Goal: Information Seeking & Learning: Check status

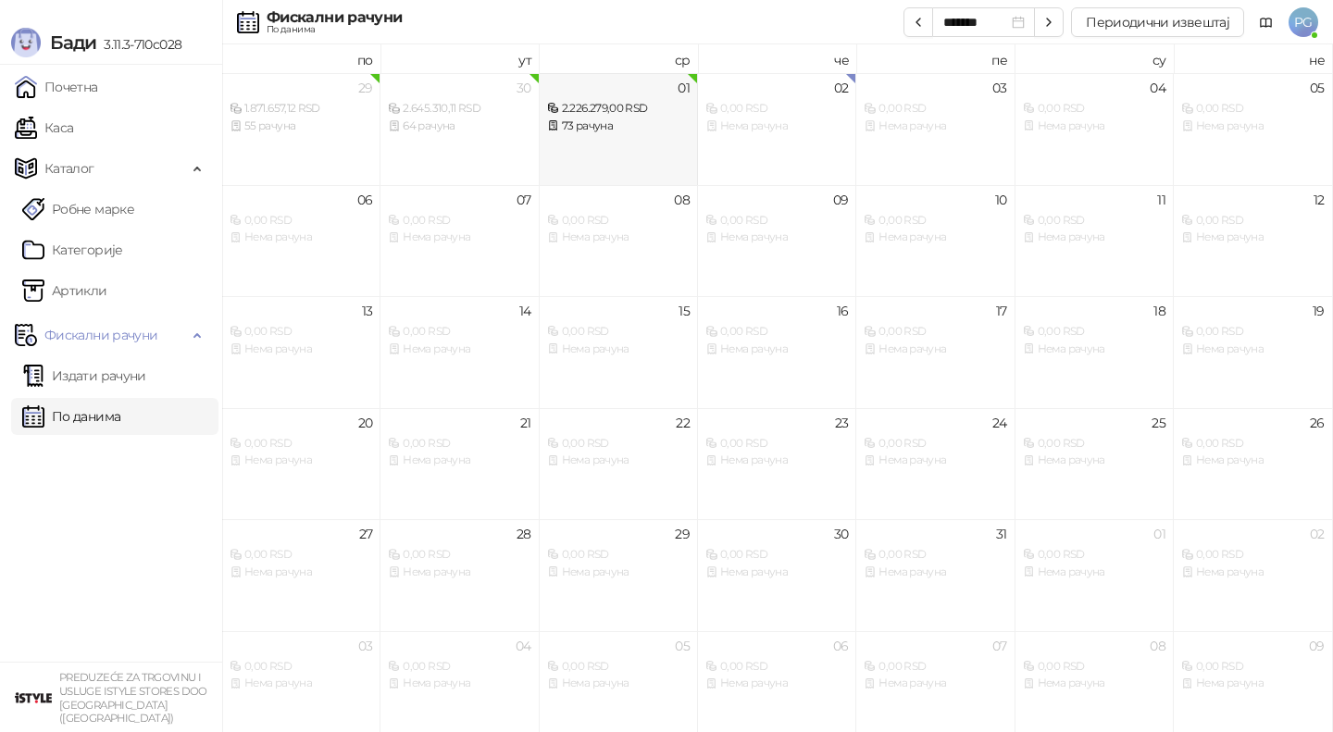
click at [602, 130] on div "73 рачуна" at bounding box center [618, 127] width 143 height 18
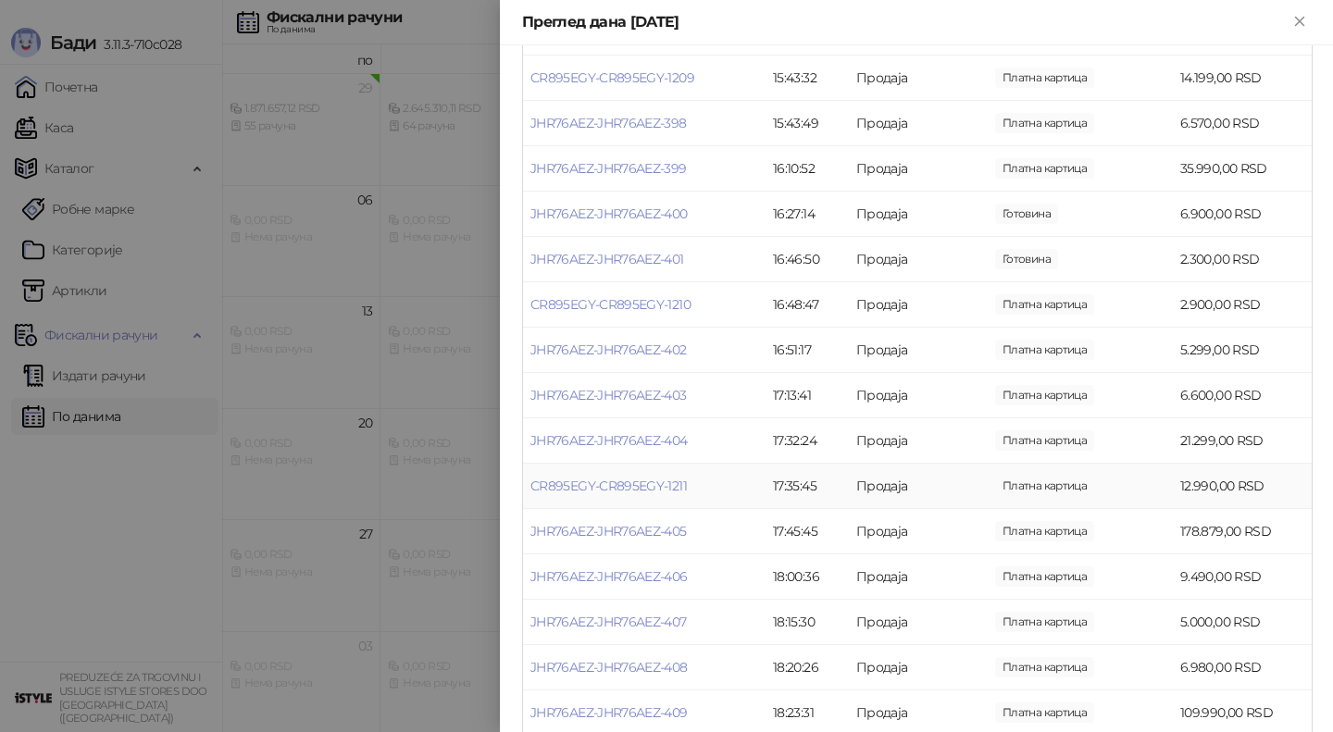
scroll to position [2995, 0]
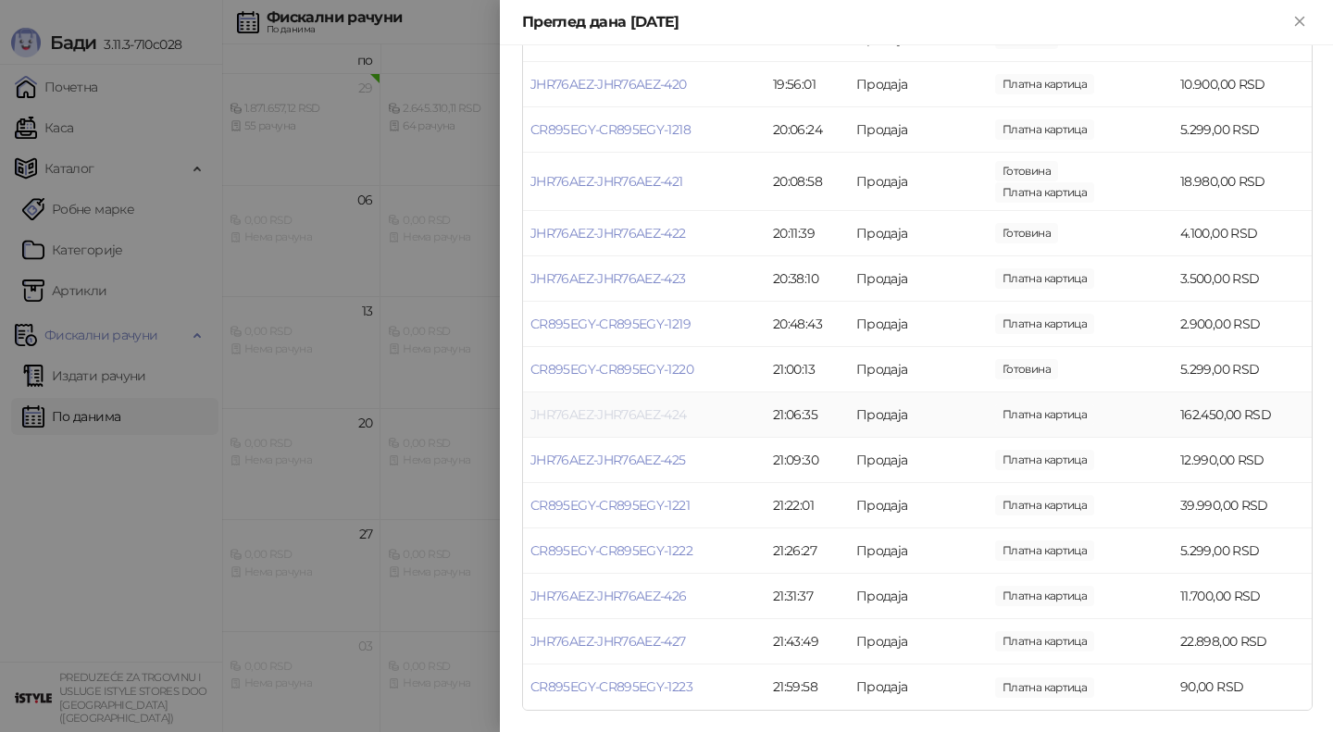
click at [603, 416] on link "JHR76AEZ-JHR76AEZ-424" at bounding box center [608, 414] width 156 height 17
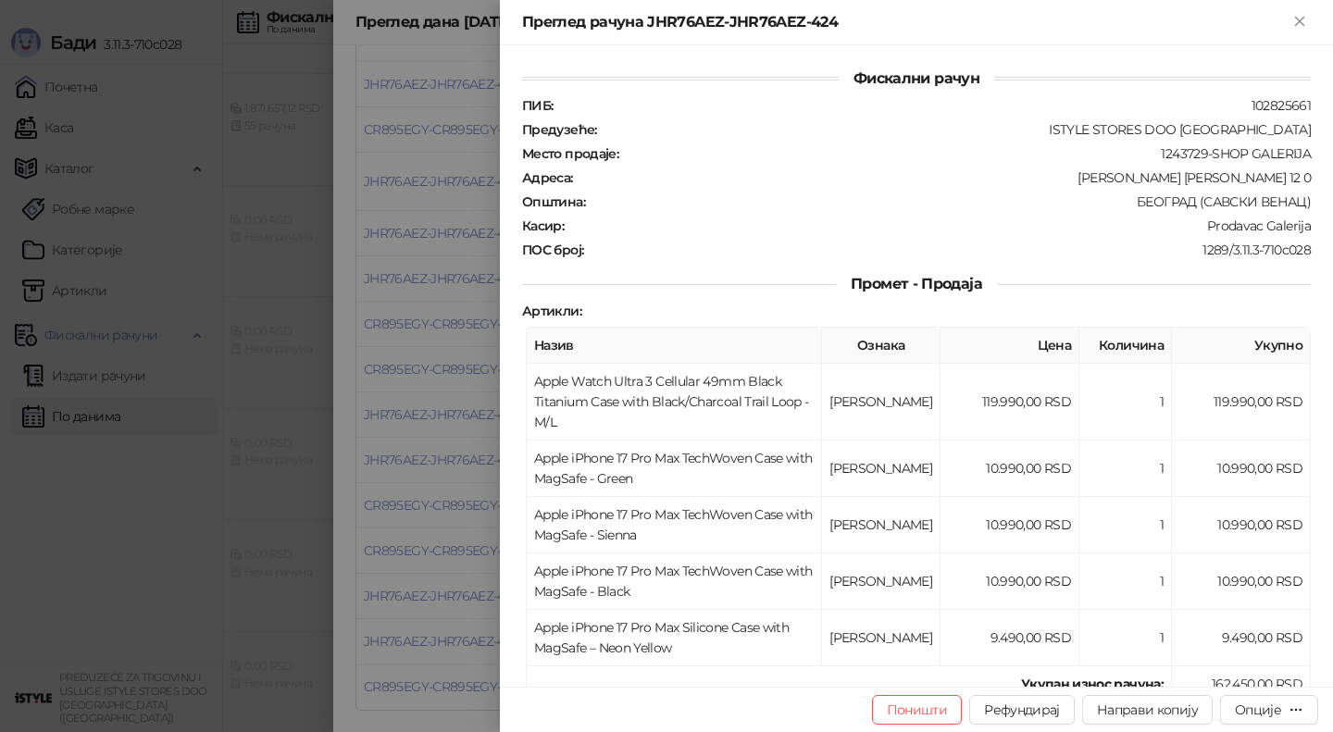
click at [425, 440] on div at bounding box center [666, 366] width 1333 height 732
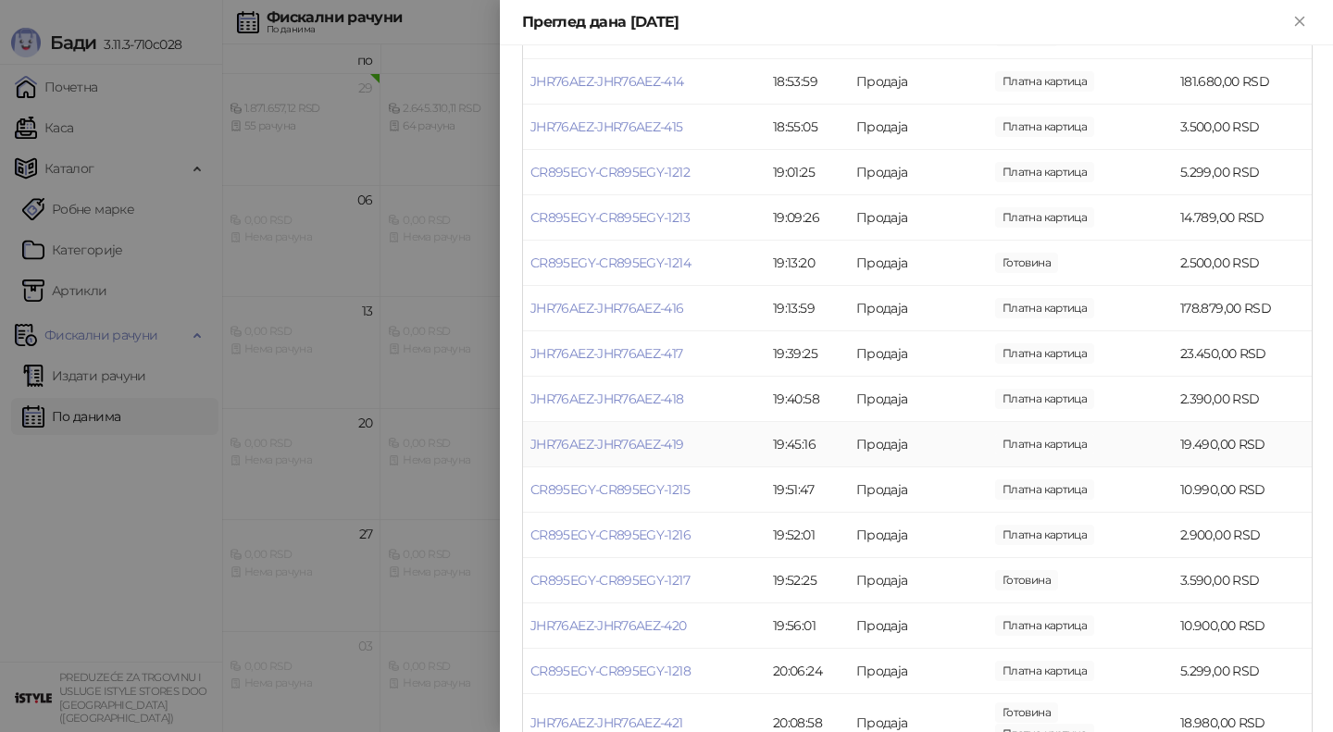
scroll to position [2453, 0]
click at [597, 304] on link "JHR76AEZ-JHR76AEZ-416" at bounding box center [607, 309] width 154 height 17
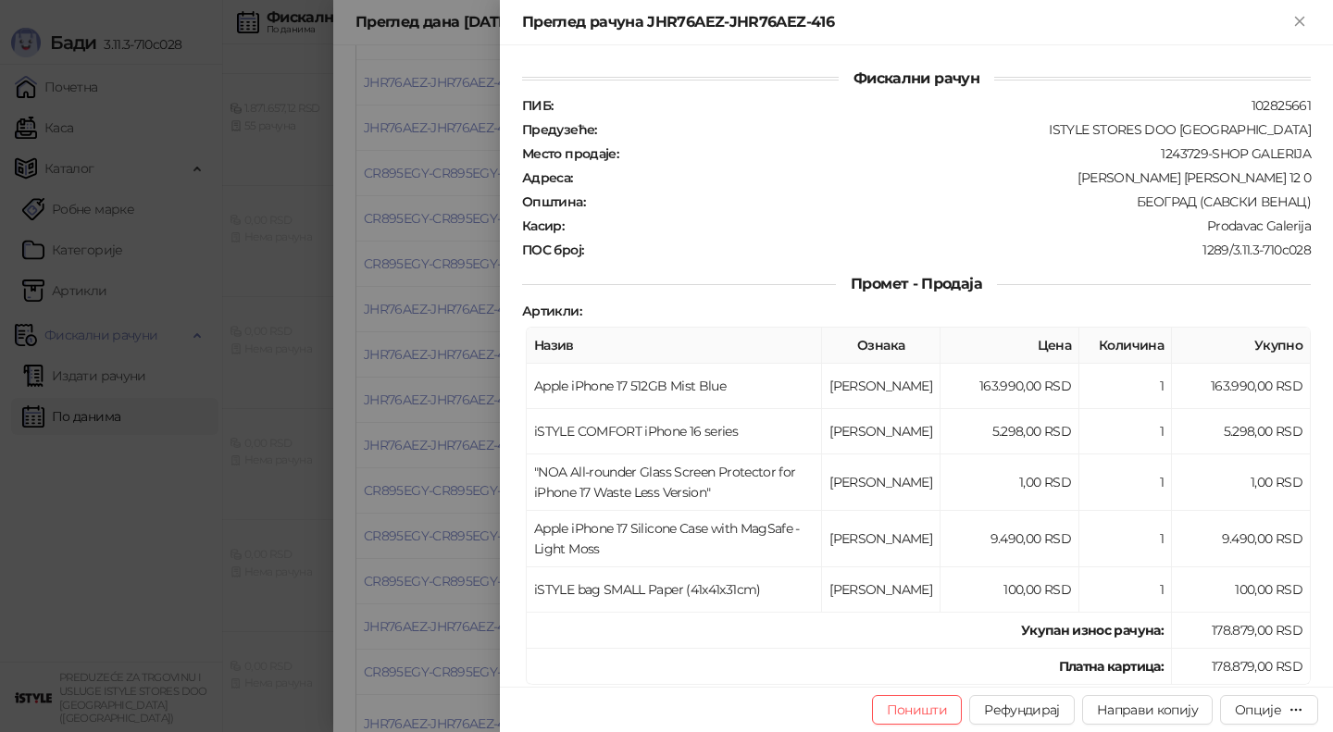
click at [442, 361] on div at bounding box center [666, 366] width 1333 height 732
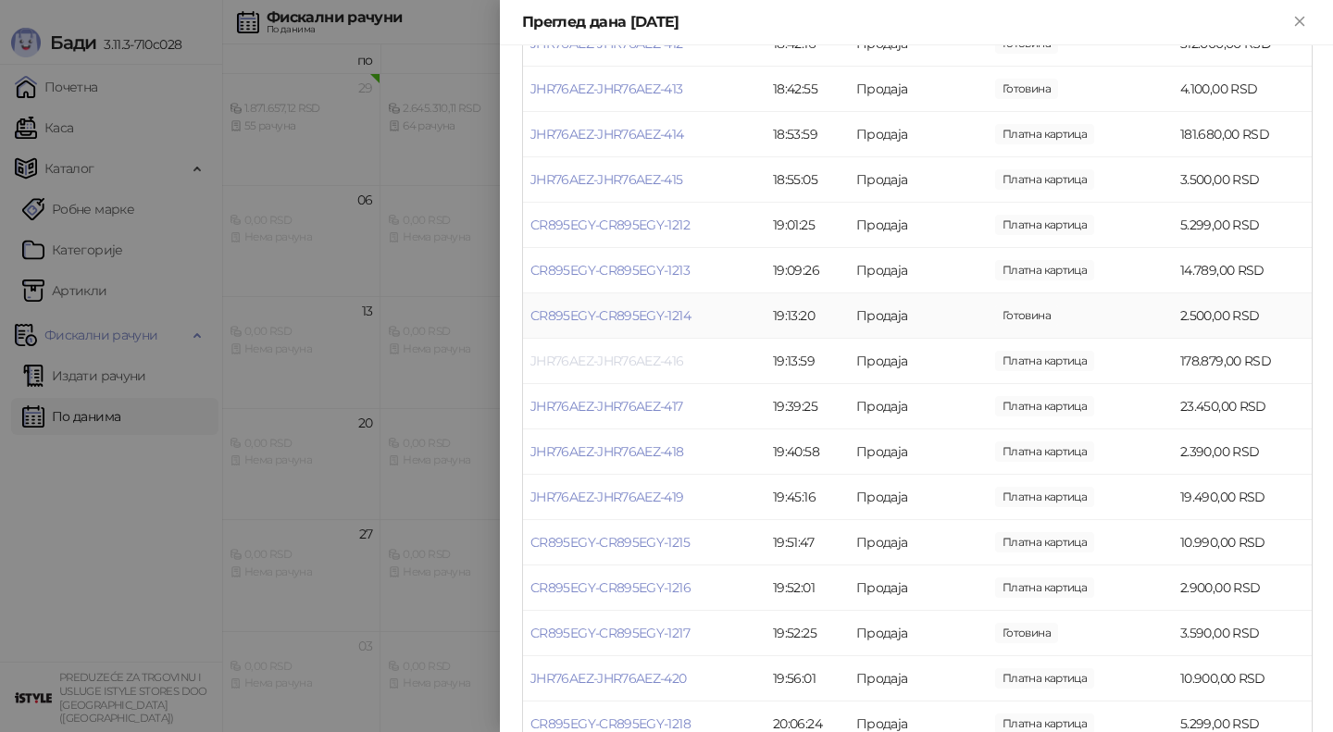
scroll to position [2389, 0]
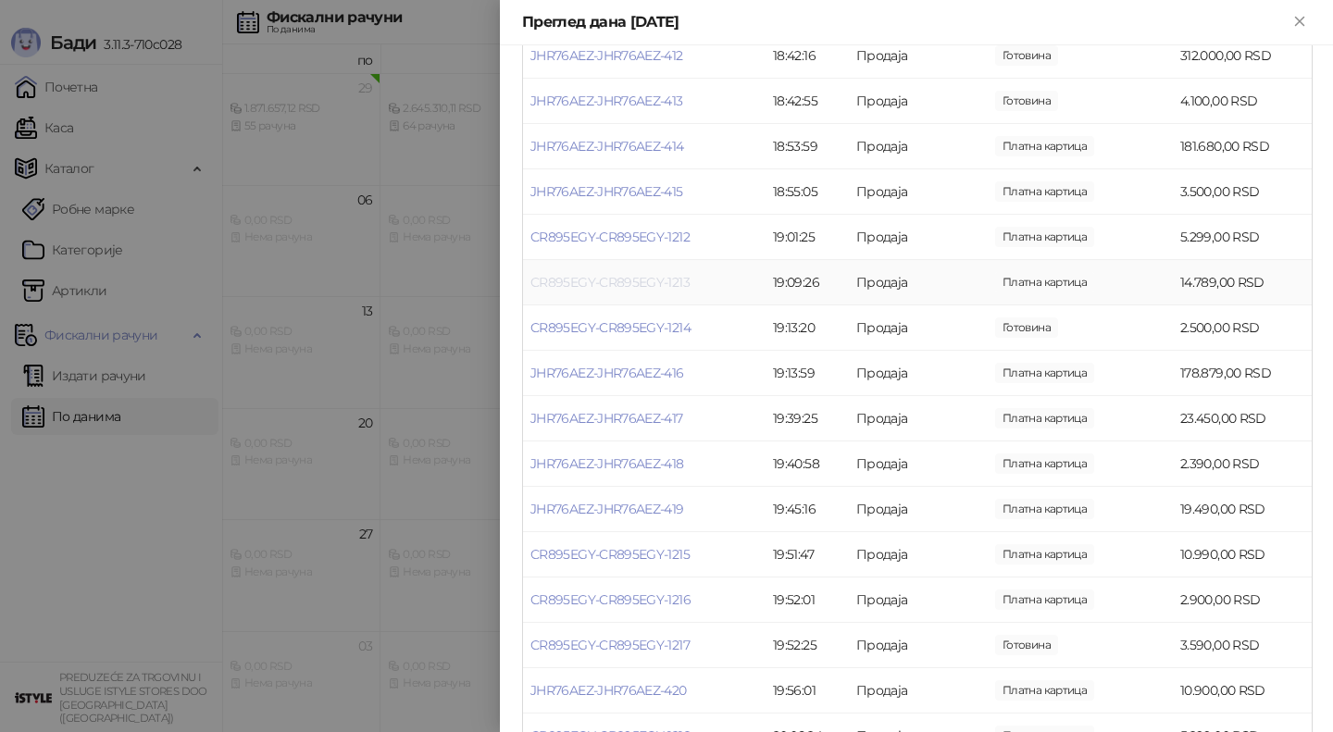
click at [632, 283] on link "CR895EGY-CR895EGY-1213" at bounding box center [609, 282] width 159 height 17
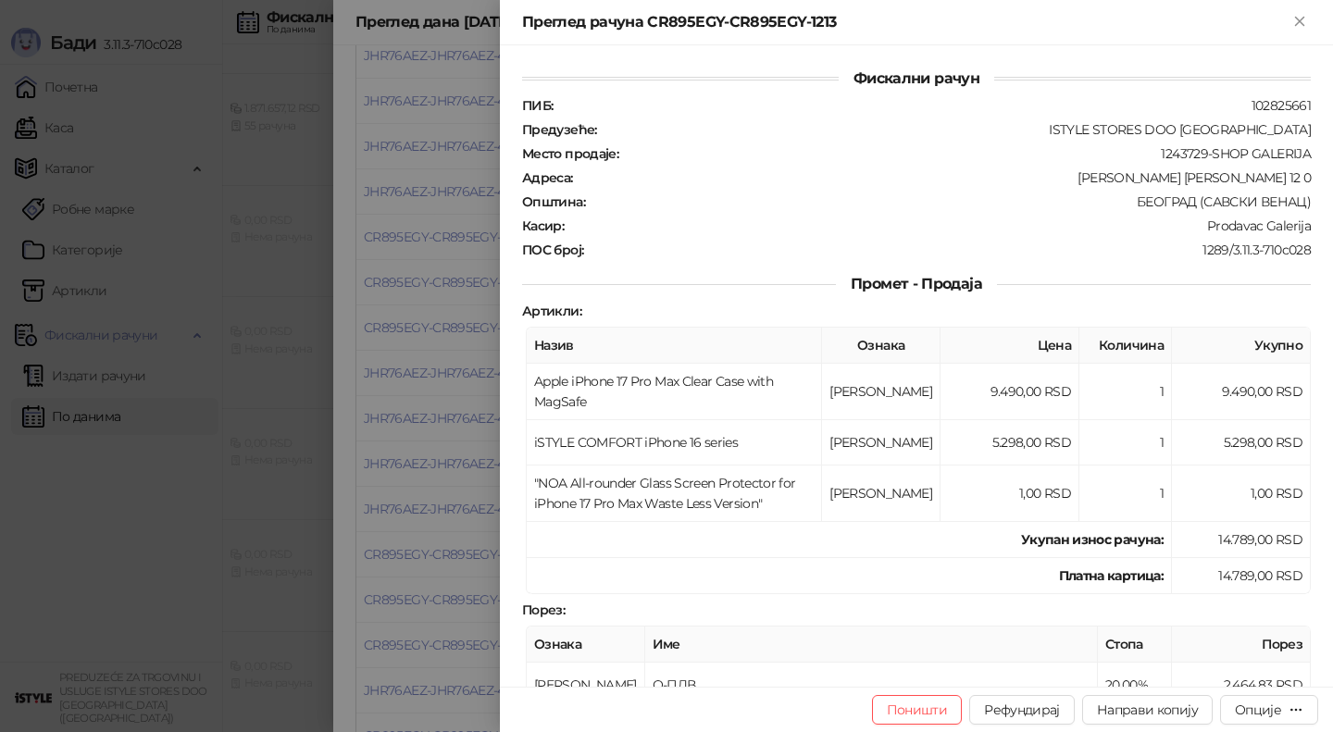
click at [452, 323] on div at bounding box center [666, 366] width 1333 height 732
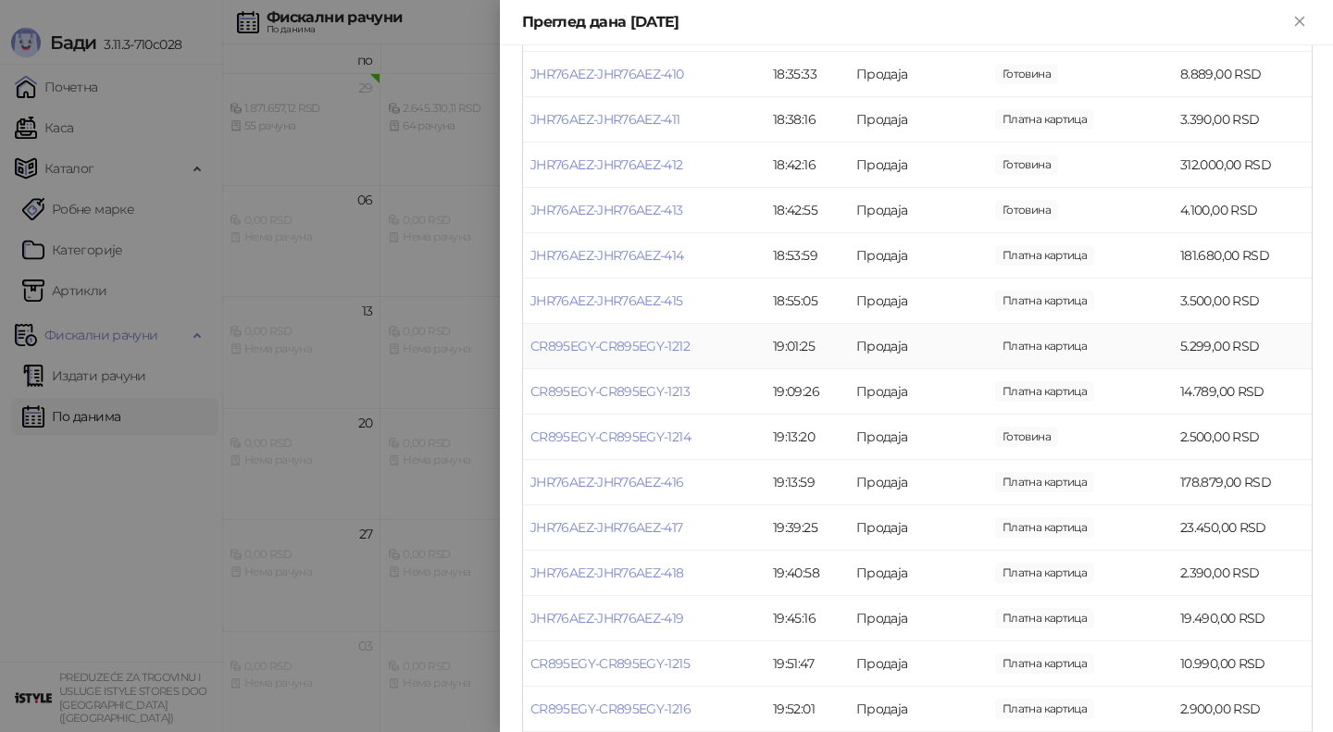
scroll to position [2278, 0]
click at [642, 257] on link "JHR76AEZ-JHR76AEZ-414" at bounding box center [607, 257] width 154 height 17
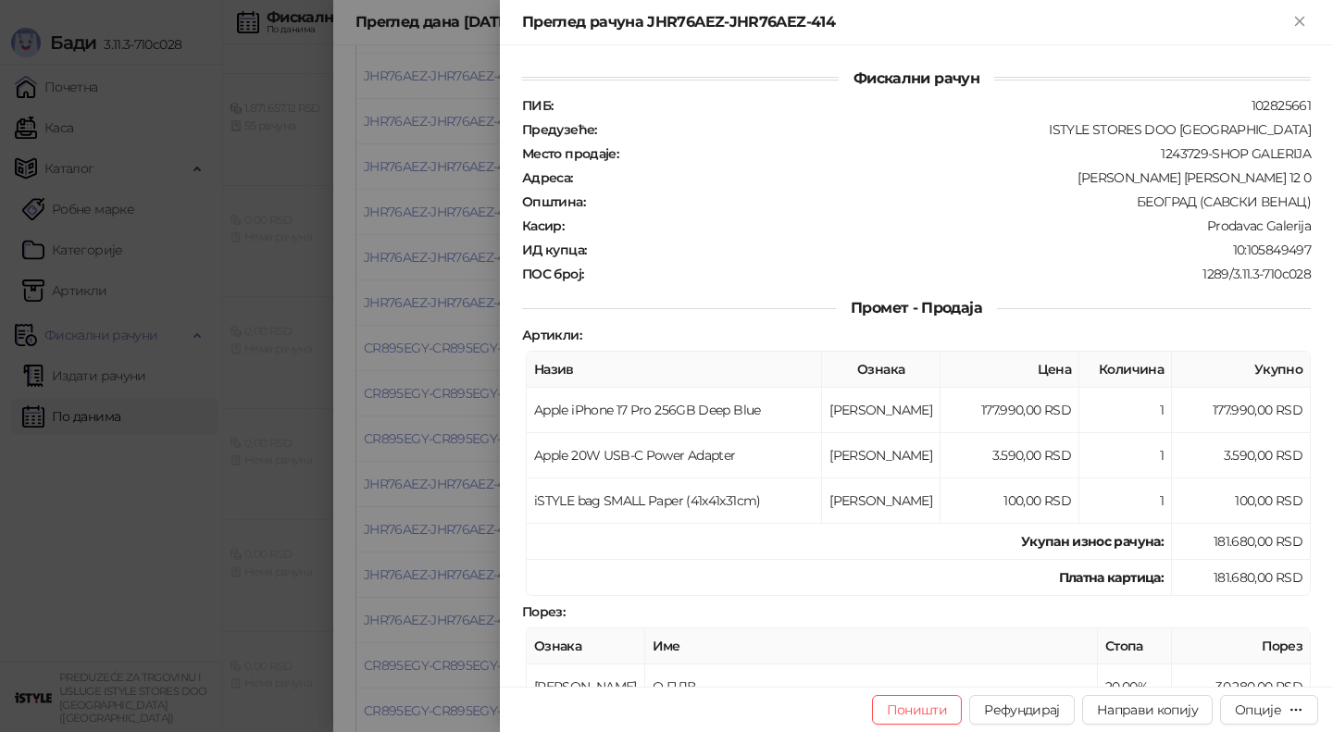
click at [452, 268] on div at bounding box center [666, 366] width 1333 height 732
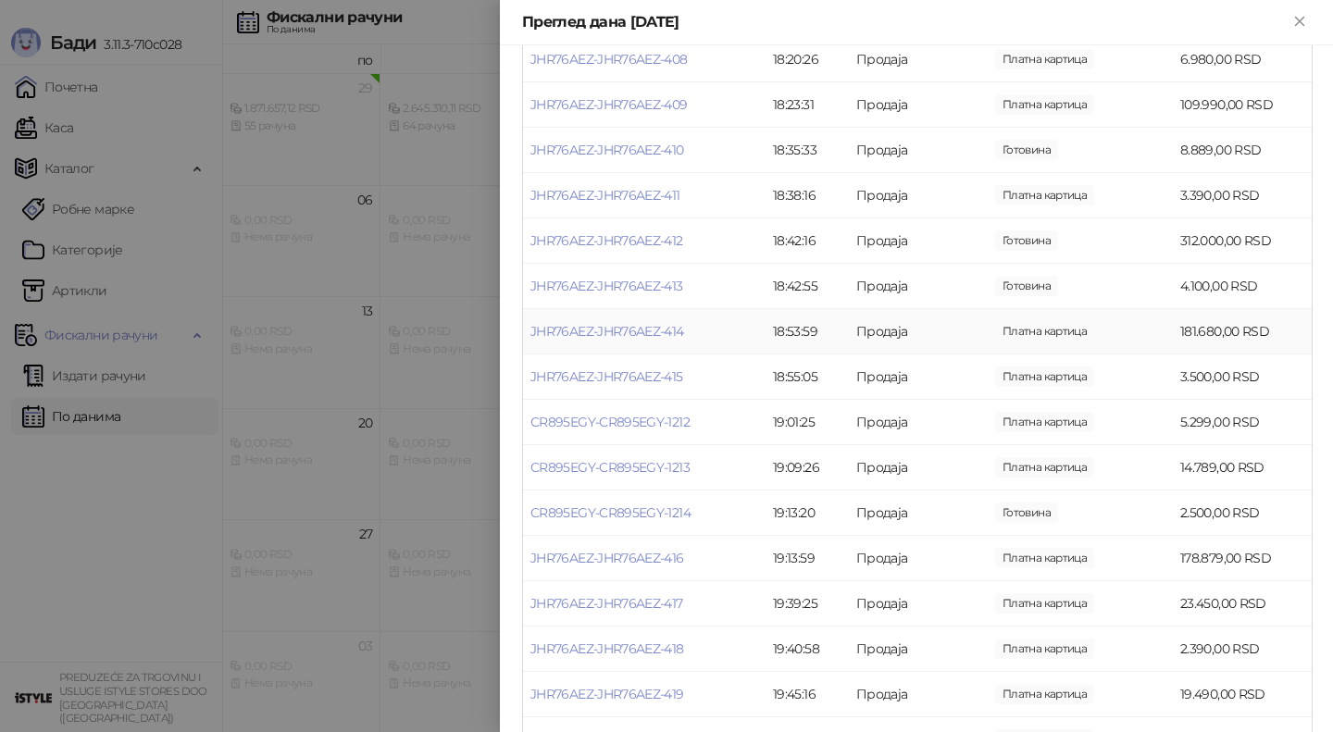
scroll to position [2199, 0]
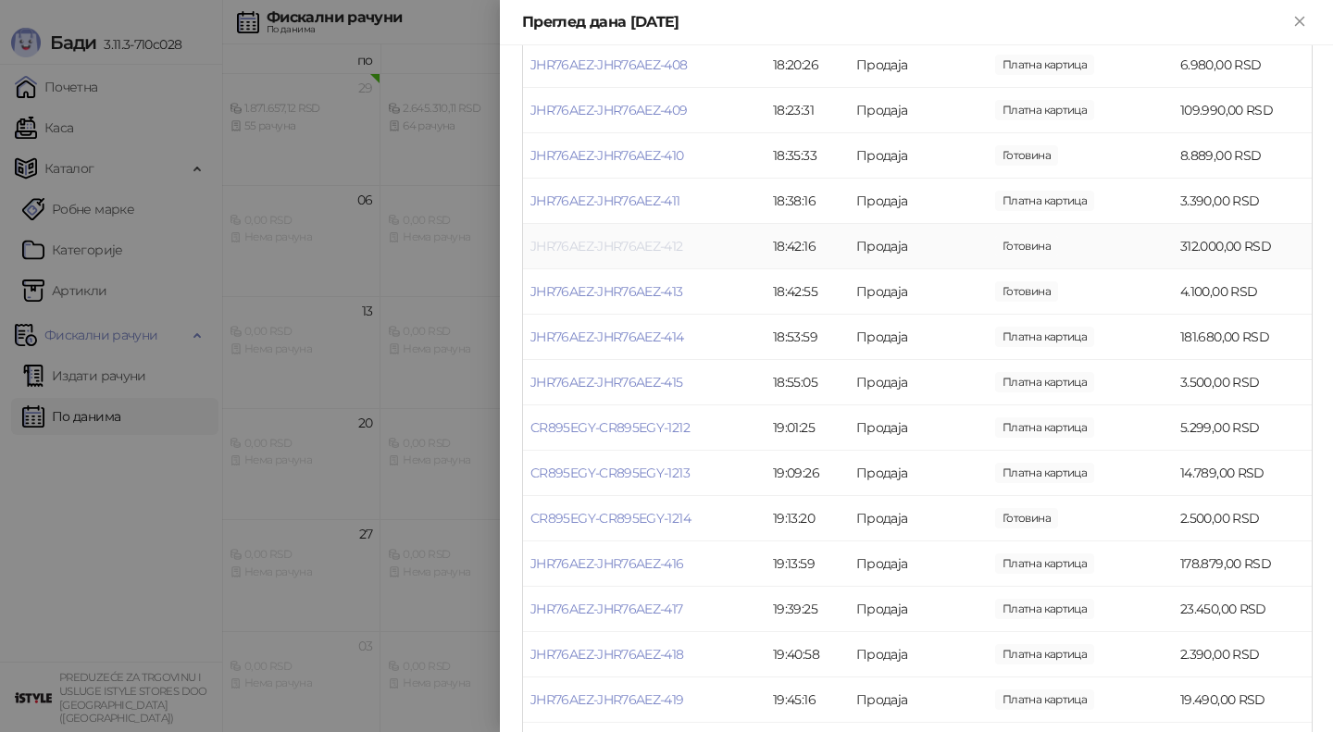
click at [621, 246] on link "JHR76AEZ-JHR76AEZ-412" at bounding box center [606, 246] width 153 height 17
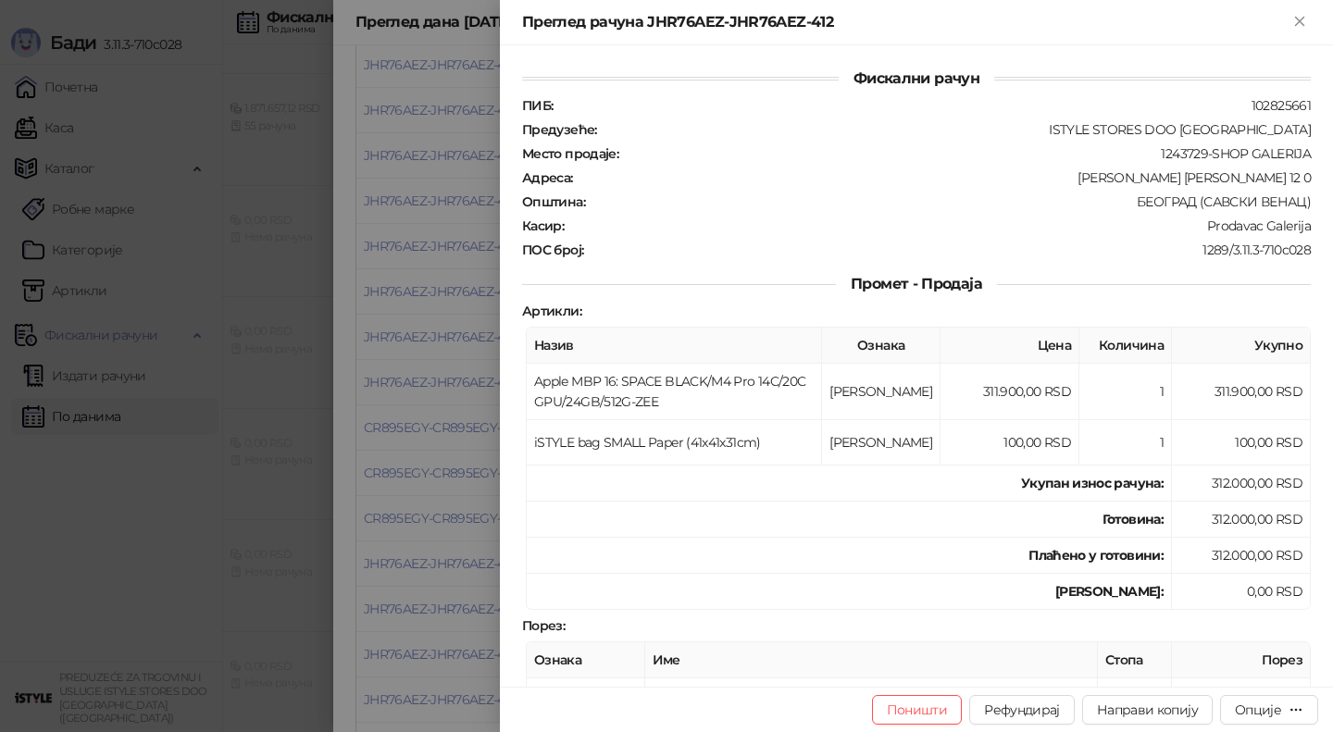
click at [418, 267] on div at bounding box center [666, 366] width 1333 height 732
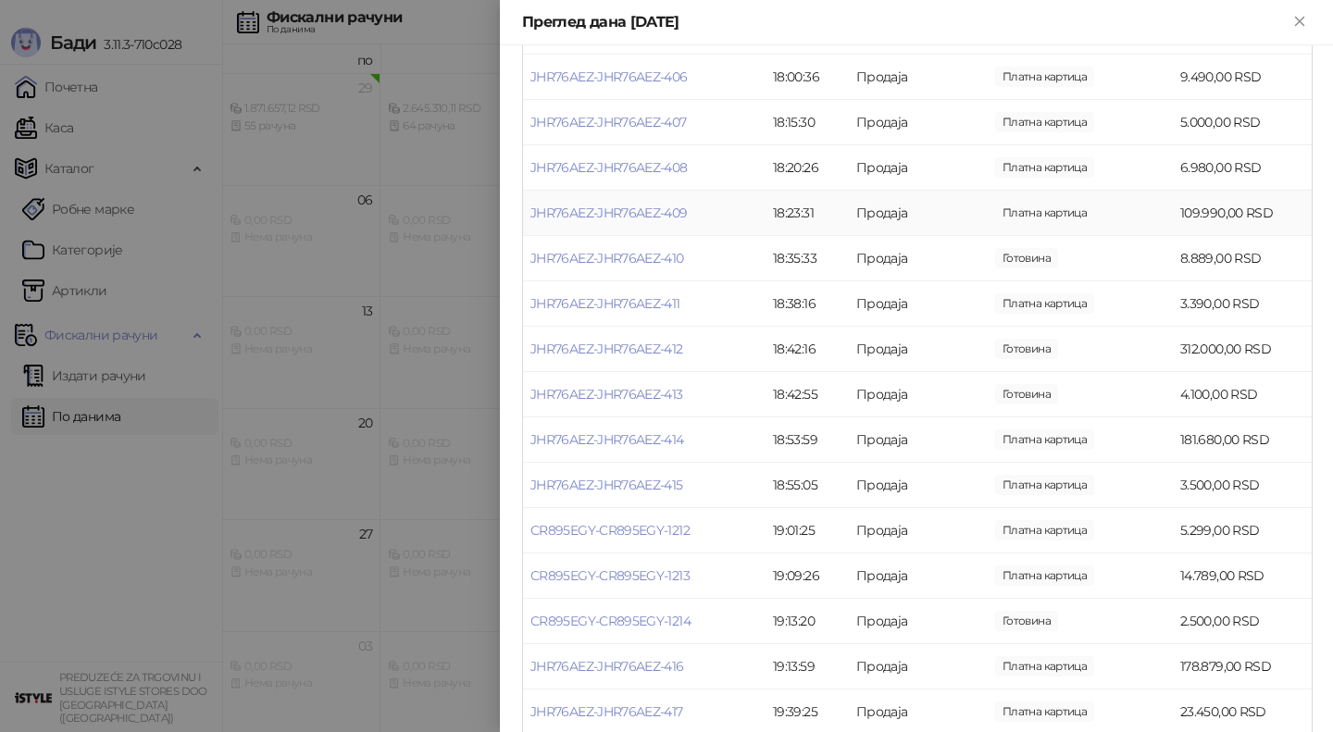
scroll to position [2069, 0]
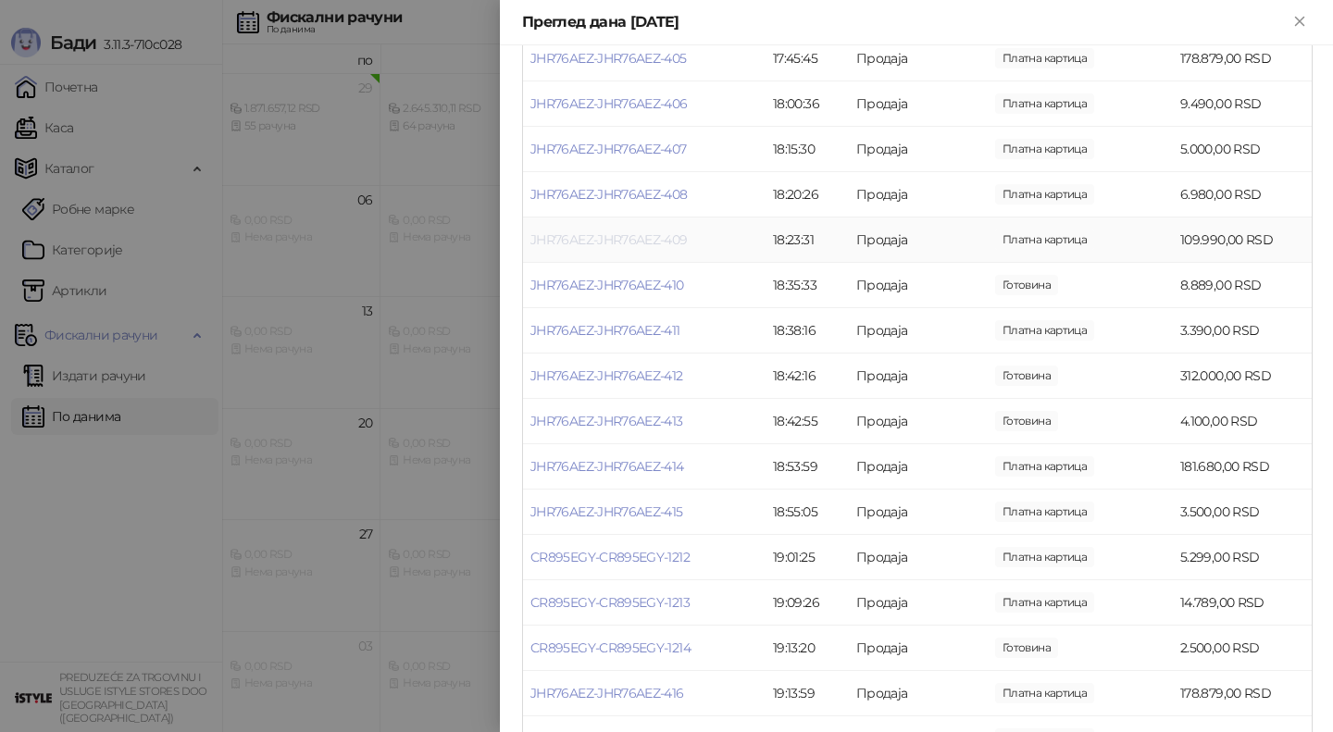
click at [588, 236] on link "JHR76AEZ-JHR76AEZ-409" at bounding box center [608, 239] width 157 height 17
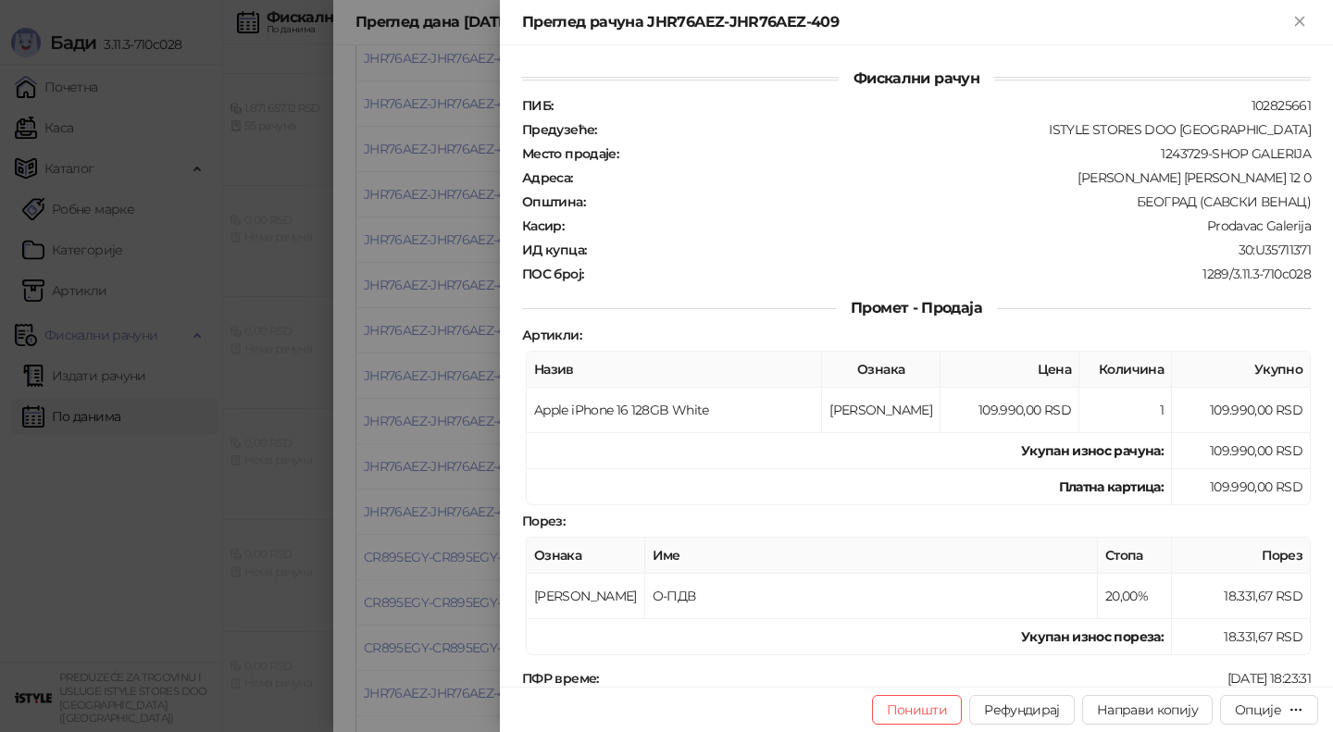
click at [455, 260] on div at bounding box center [666, 366] width 1333 height 732
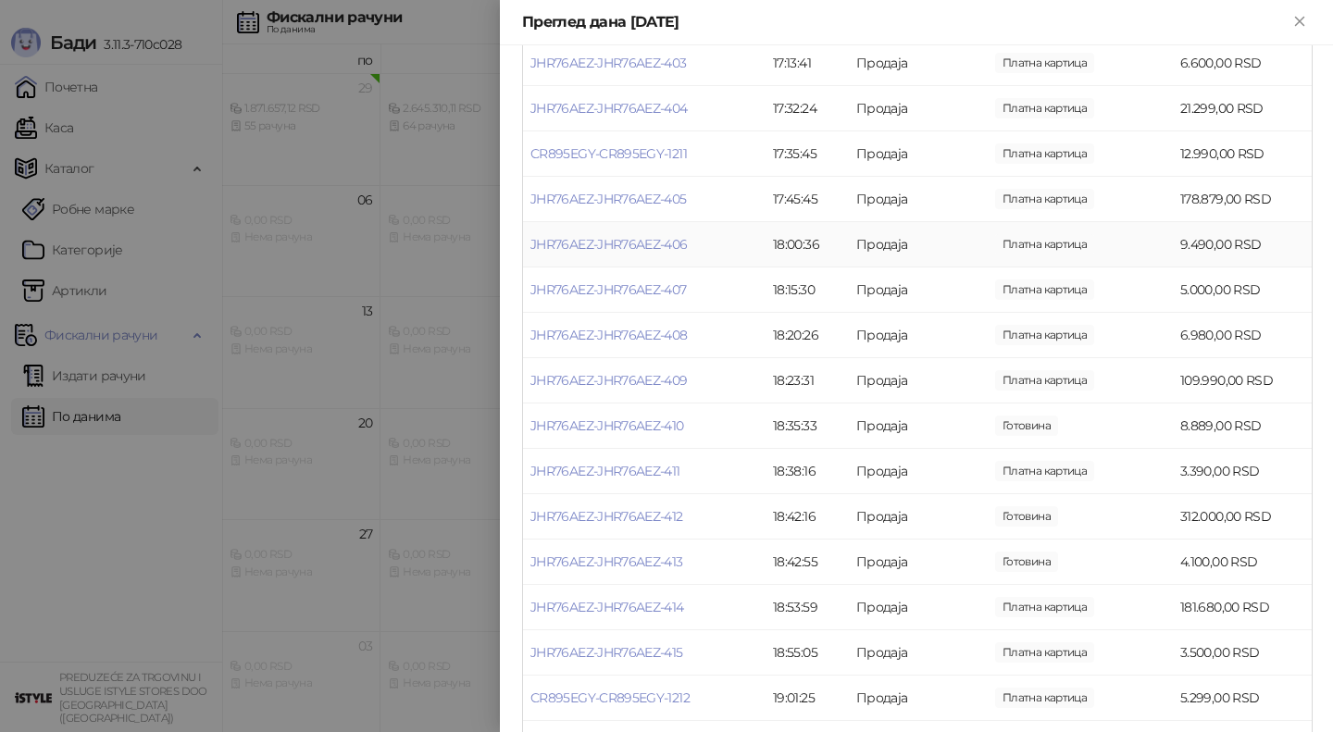
scroll to position [1908, 0]
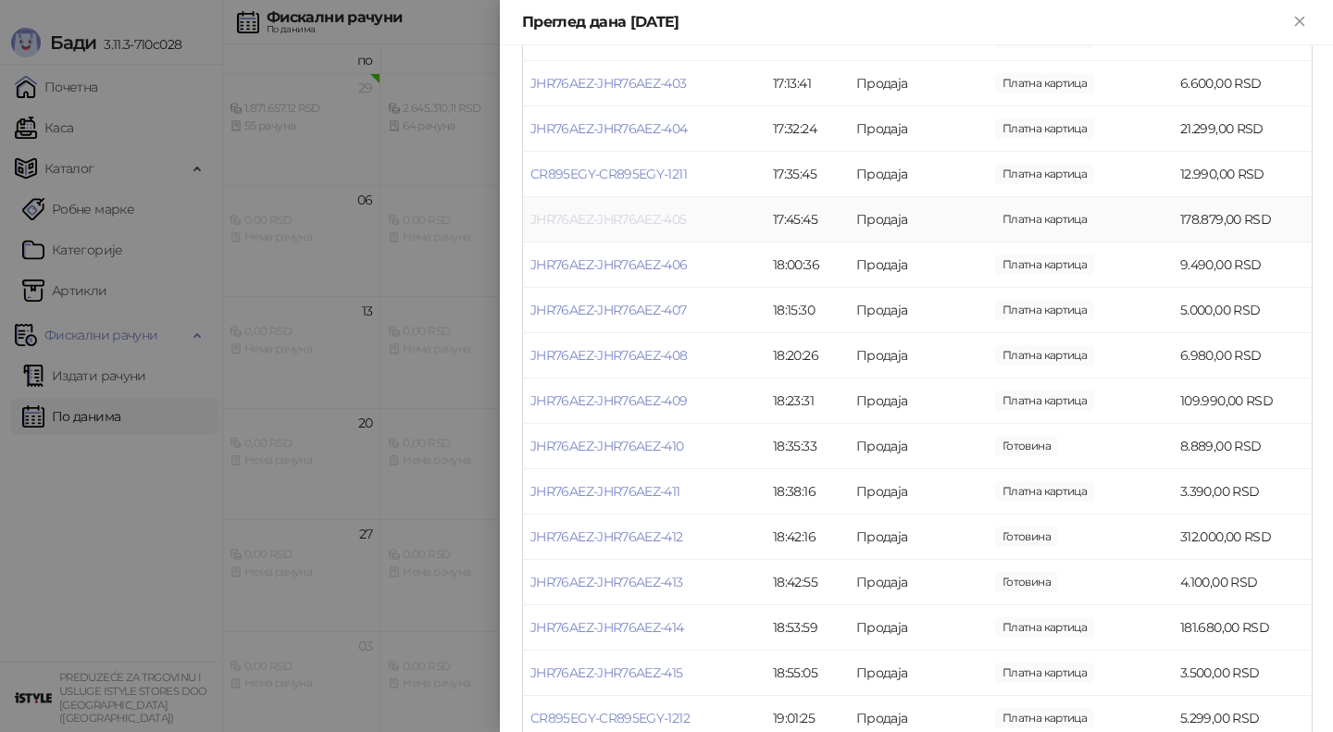
click at [606, 223] on link "JHR76AEZ-JHR76AEZ-405" at bounding box center [608, 219] width 156 height 17
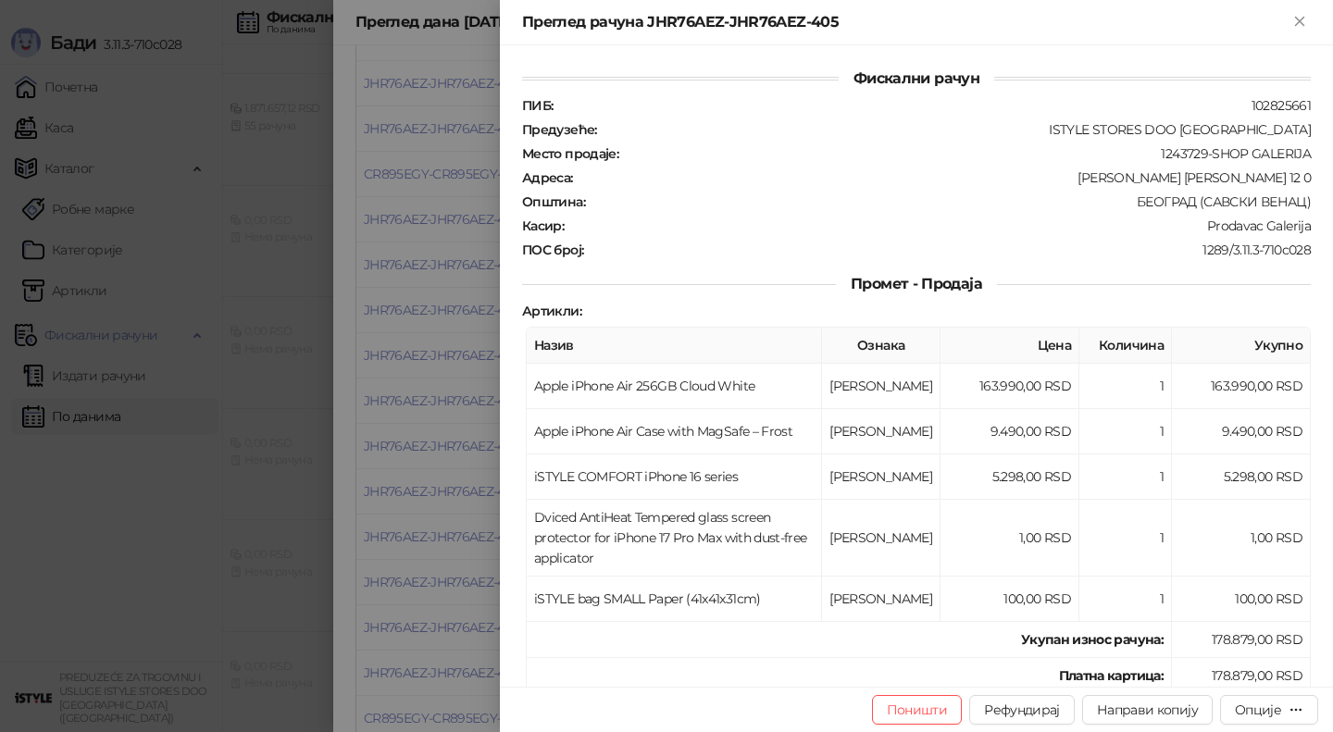
click at [438, 290] on div at bounding box center [666, 366] width 1333 height 732
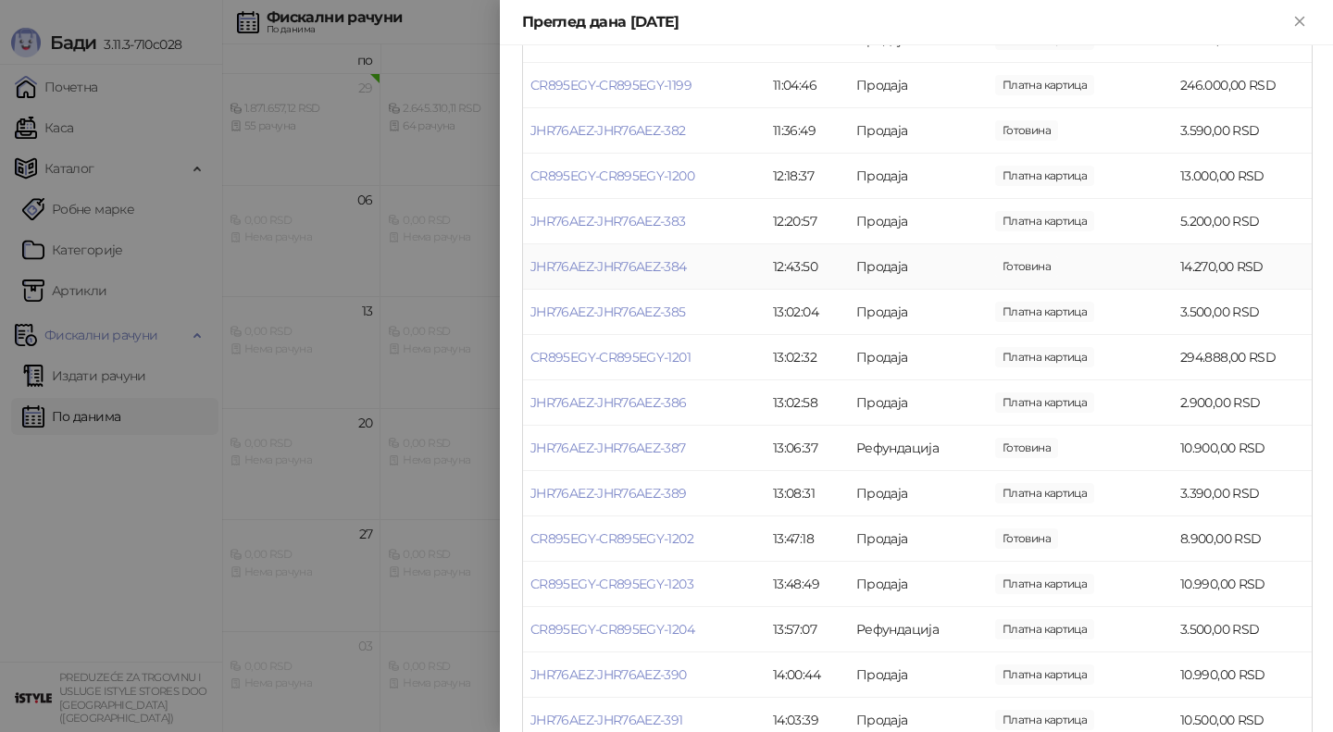
scroll to position [440, 0]
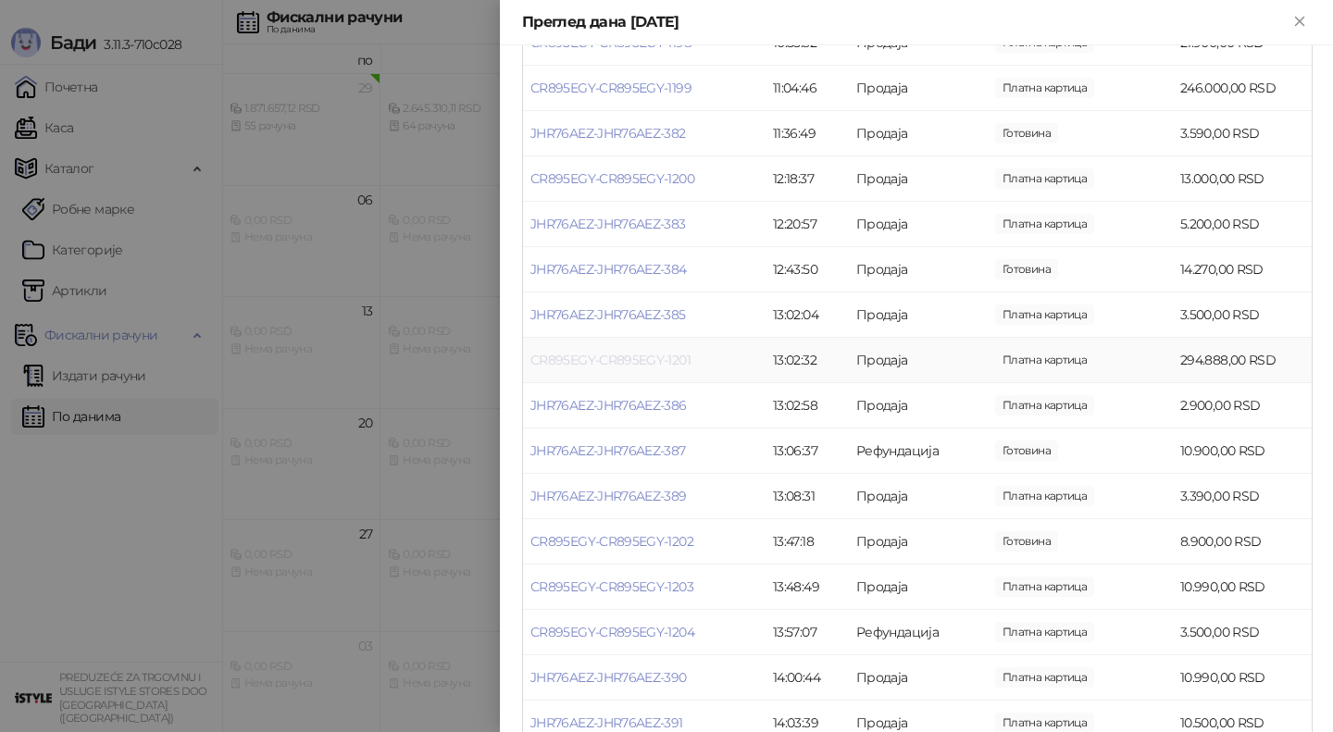
click at [611, 356] on link "CR895EGY-CR895EGY-1201" at bounding box center [610, 360] width 160 height 17
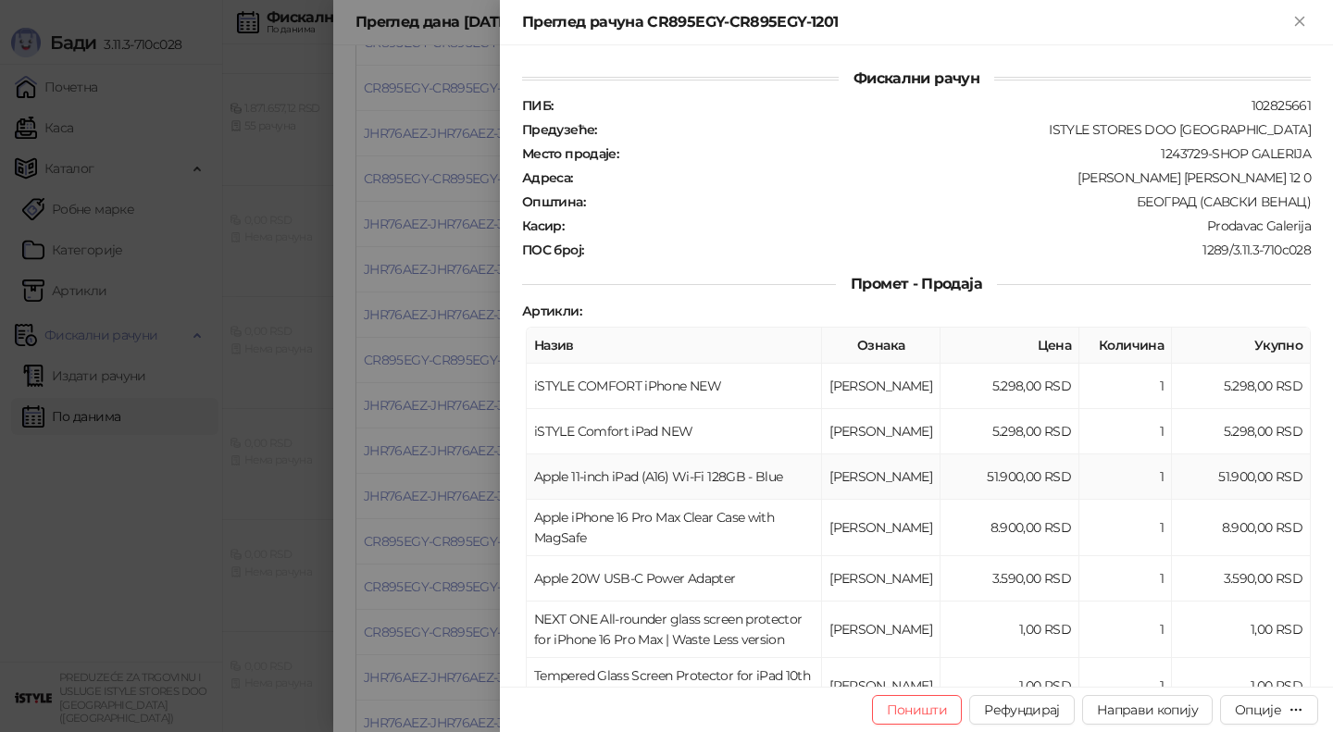
scroll to position [262, 0]
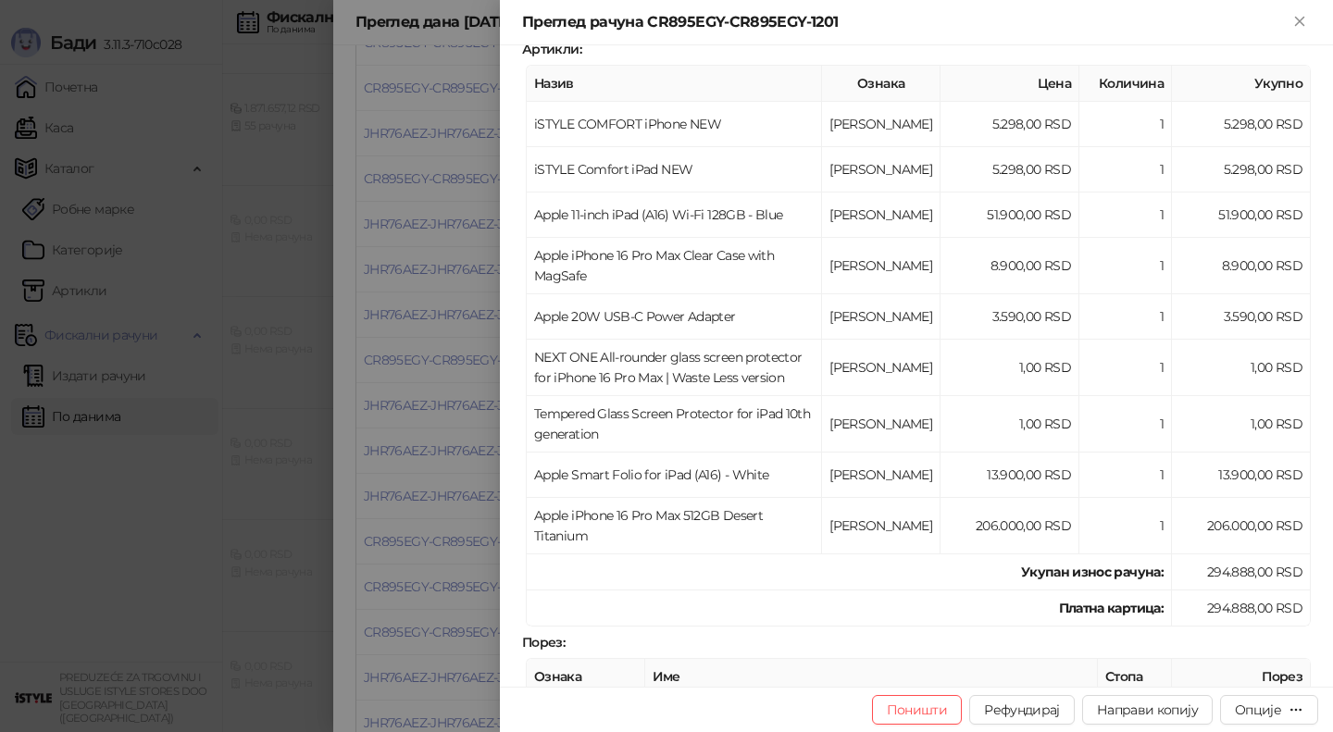
click at [450, 535] on div at bounding box center [666, 366] width 1333 height 732
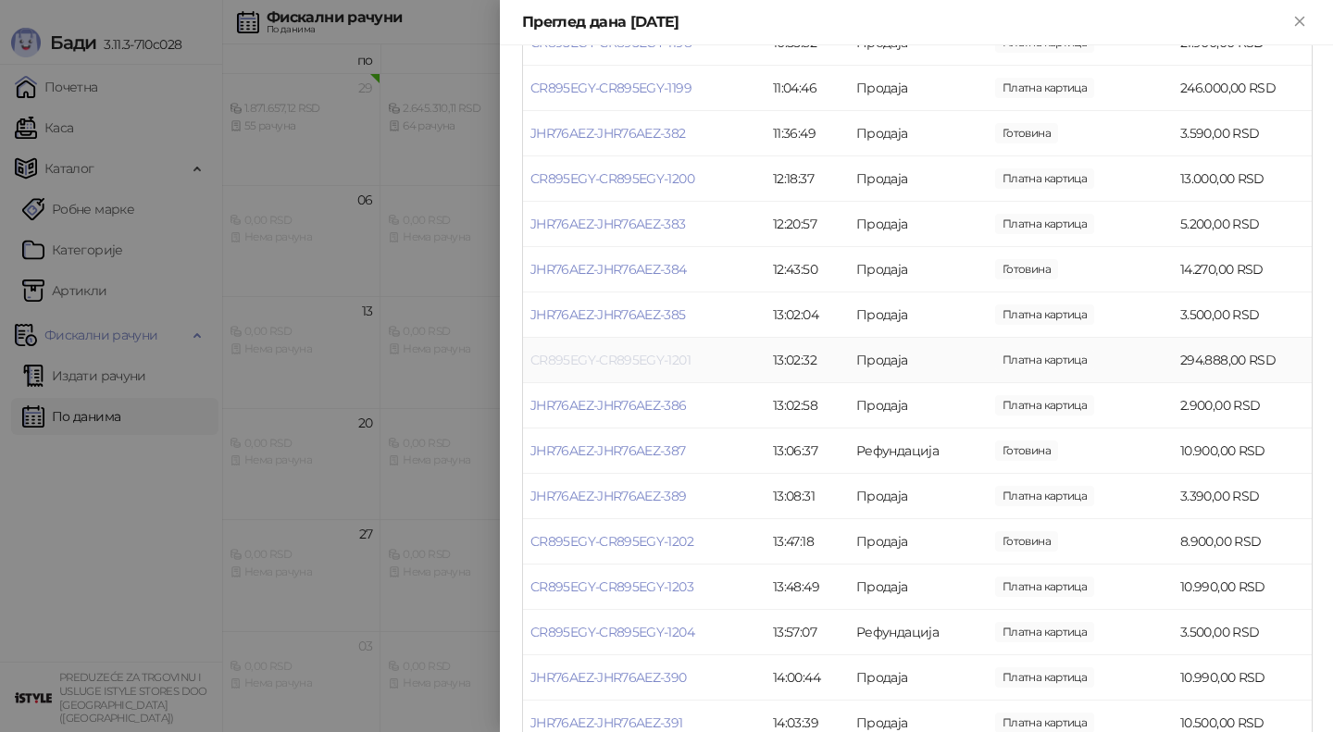
click at [616, 365] on link "CR895EGY-CR895EGY-1201" at bounding box center [610, 360] width 160 height 17
